Goal: Navigation & Orientation: Find specific page/section

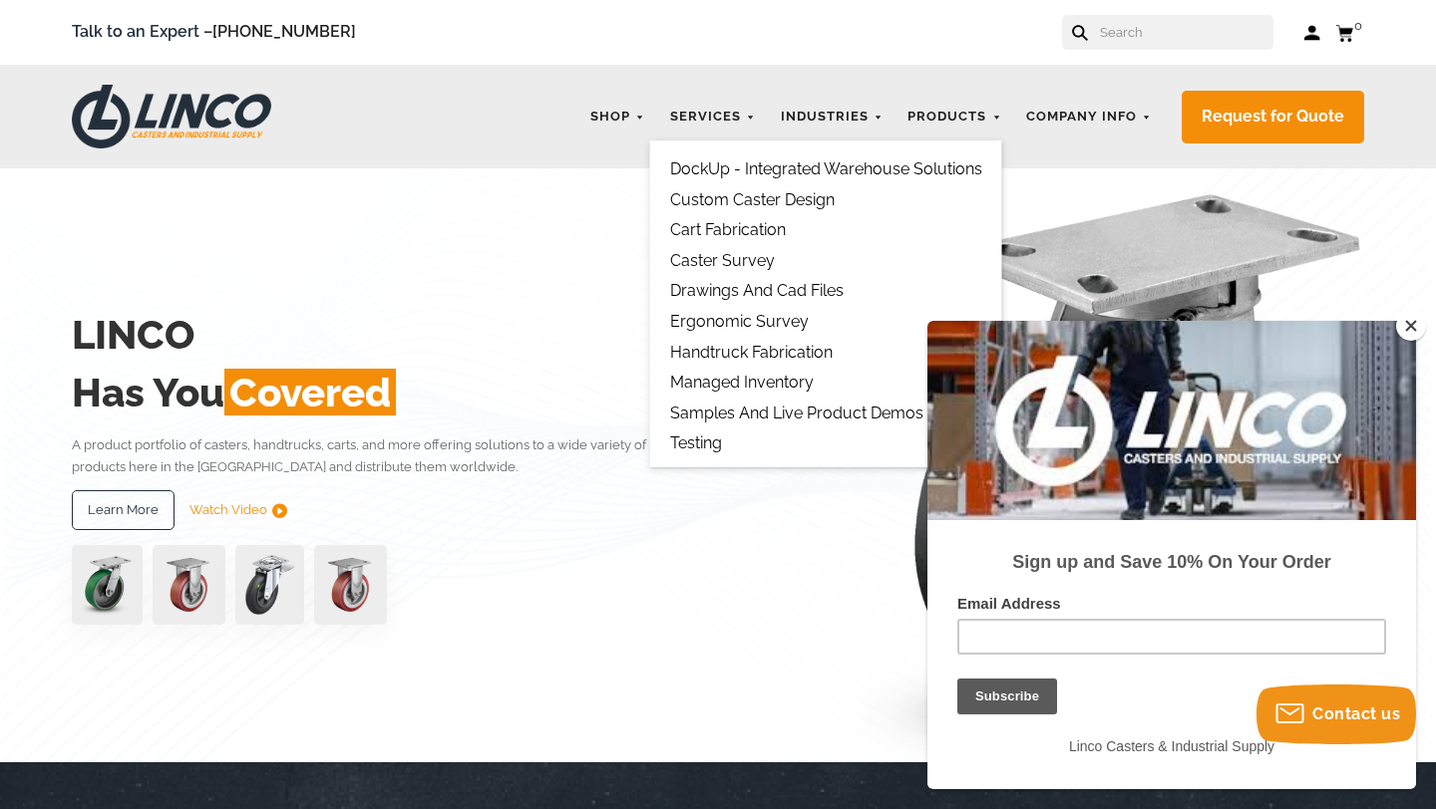
click at [735, 228] on link "Cart Fabrication" at bounding box center [728, 229] width 116 height 19
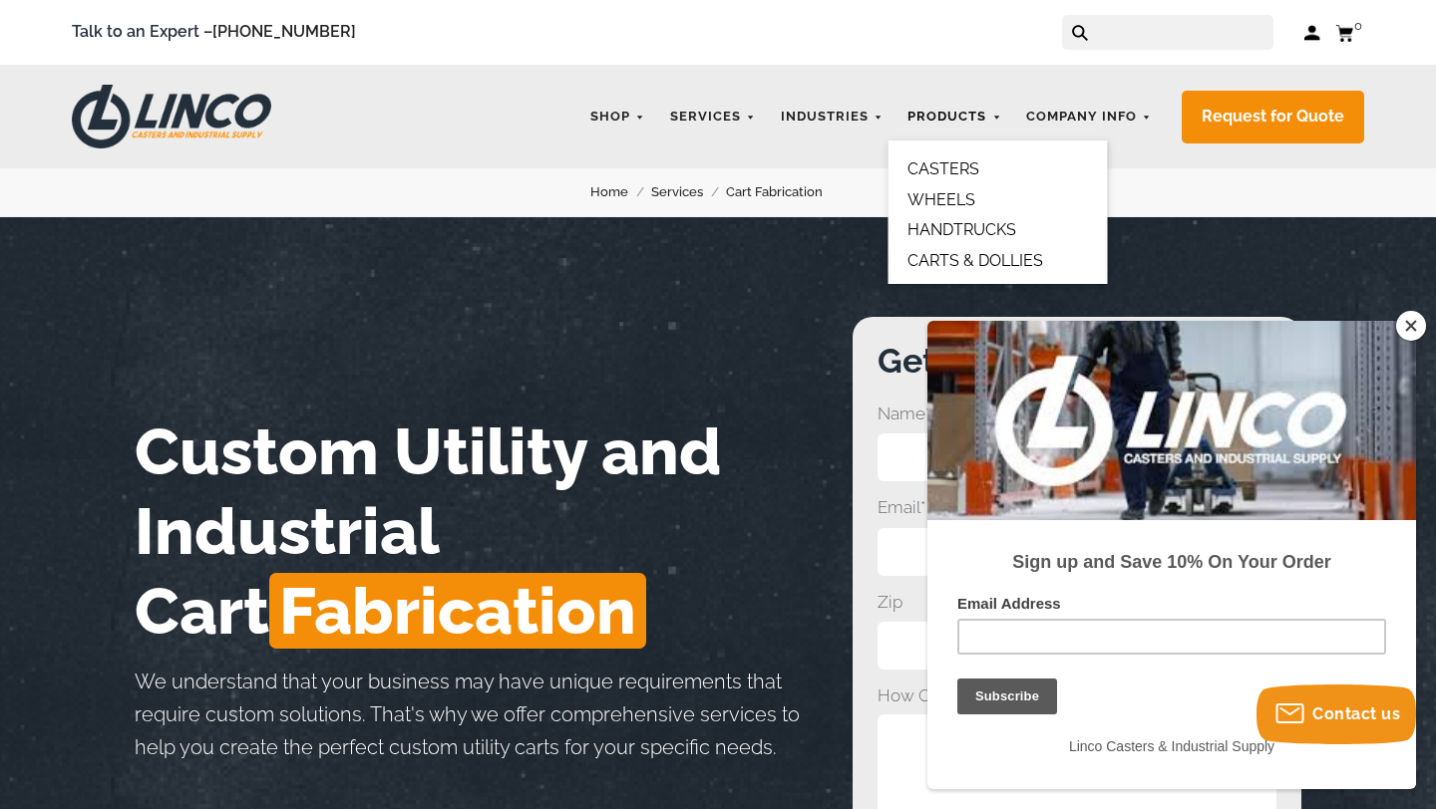
click at [972, 116] on link "Products" at bounding box center [954, 117] width 114 height 39
click at [954, 226] on link "HANDTRUCKS" at bounding box center [961, 229] width 109 height 19
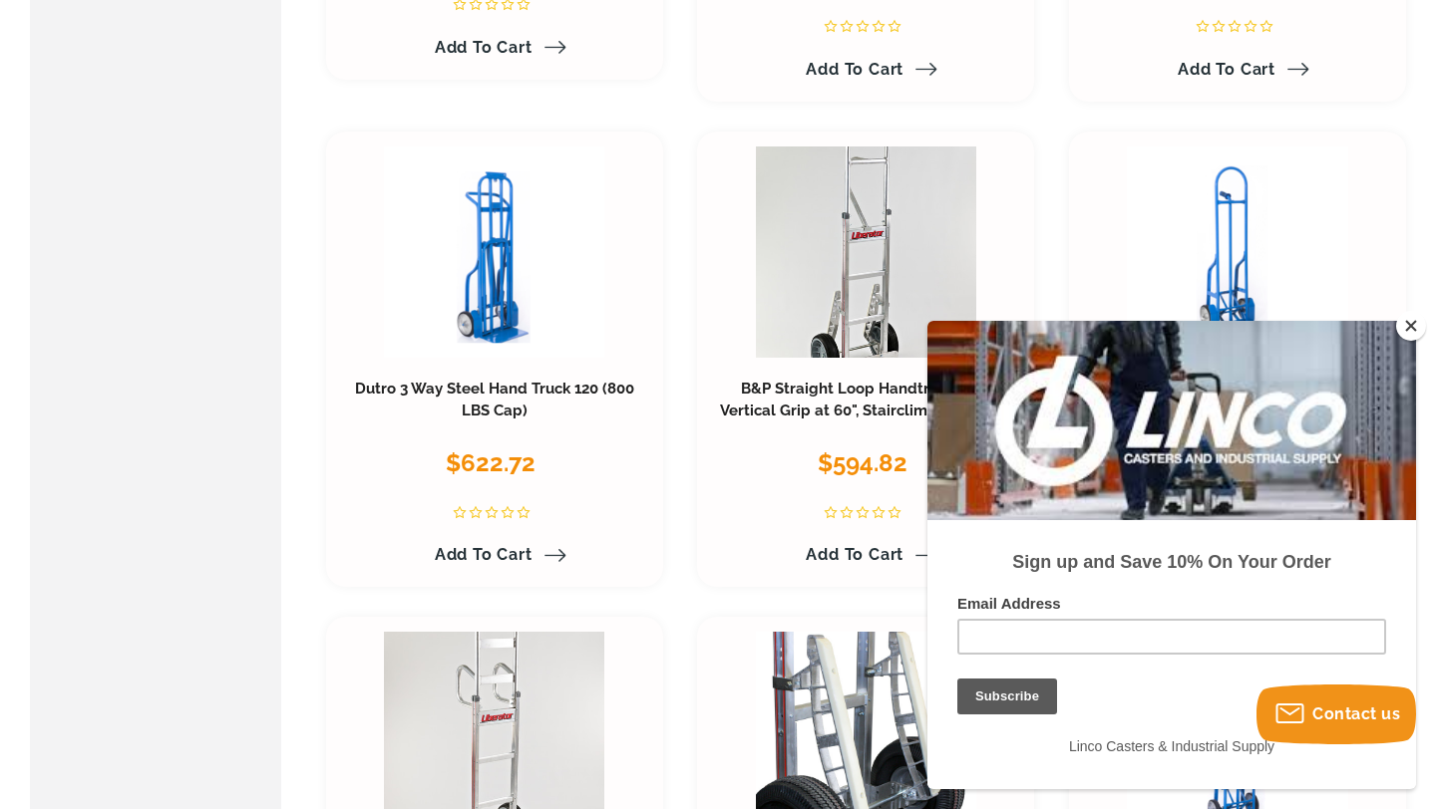
scroll to position [1114, 0]
